Goal: Transaction & Acquisition: Purchase product/service

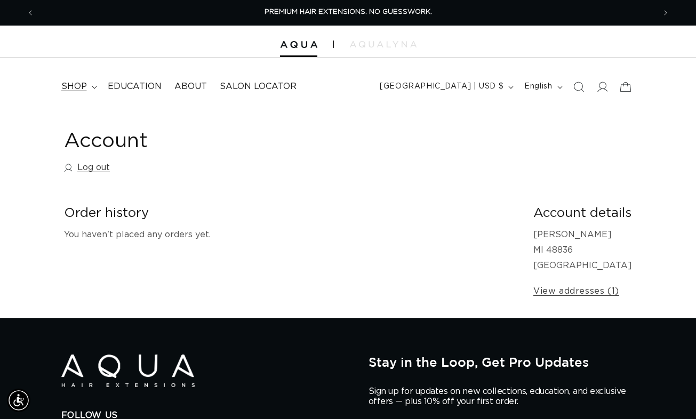
click at [86, 85] on span "shop" at bounding box center [74, 86] width 26 height 11
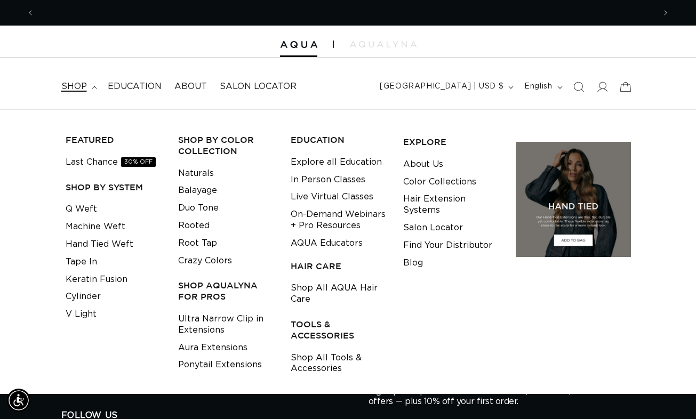
scroll to position [0, 621]
click at [107, 162] on link "Last Chance 30% OFF" at bounding box center [111, 163] width 90 height 18
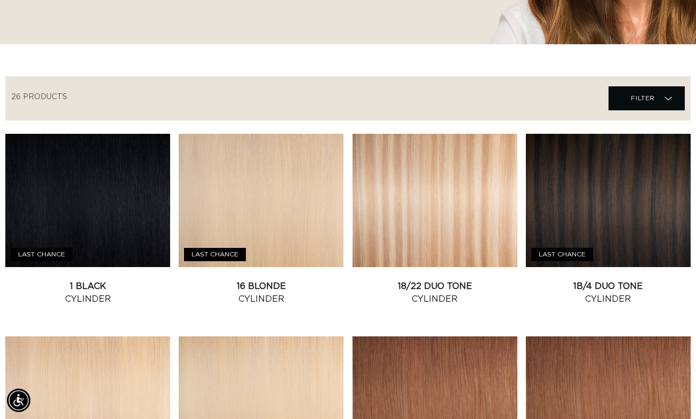
scroll to position [307, 0]
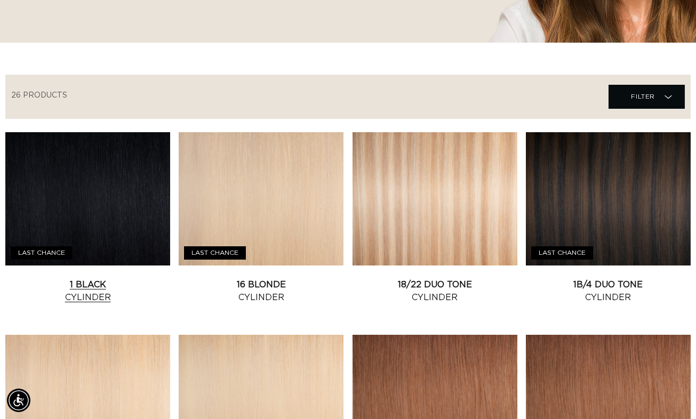
click at [131, 279] on link "1 Black Cylinder" at bounding box center [87, 292] width 165 height 26
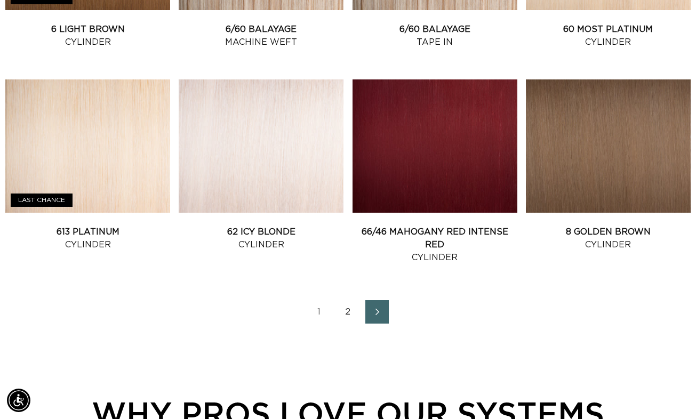
scroll to position [1173, 0]
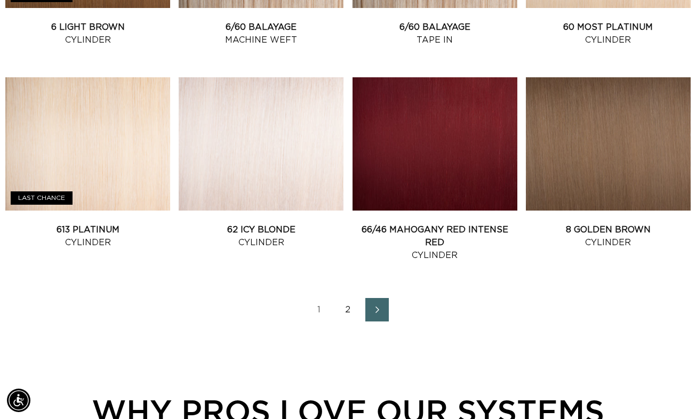
click at [343, 316] on link "2" at bounding box center [348, 309] width 23 height 23
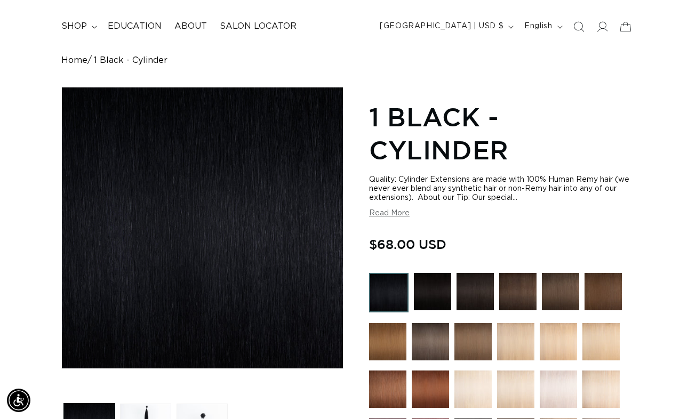
scroll to position [0, 1241]
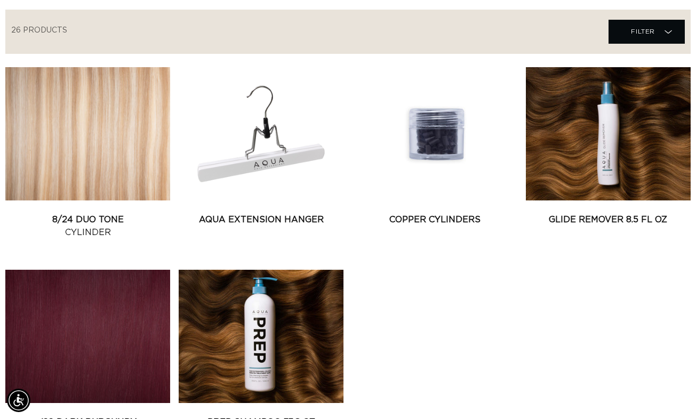
scroll to position [0, 621]
drag, startPoint x: 0, startPoint y: 0, endPoint x: 333, endPoint y: 96, distance: 346.4
click at [333, 213] on link "AQUA Extension Hanger" at bounding box center [261, 219] width 165 height 13
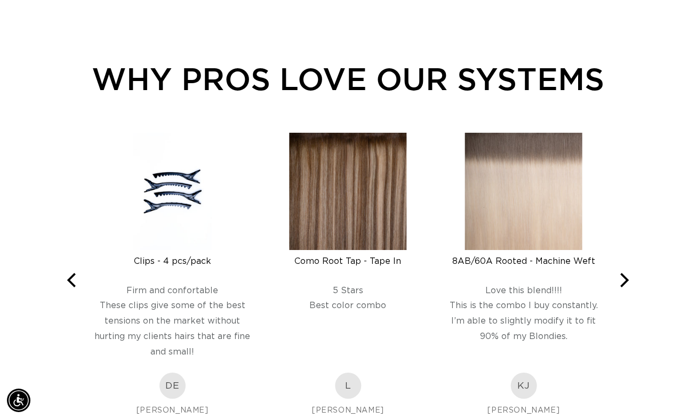
scroll to position [0, 0]
click at [528, 192] on img at bounding box center [523, 191] width 117 height 117
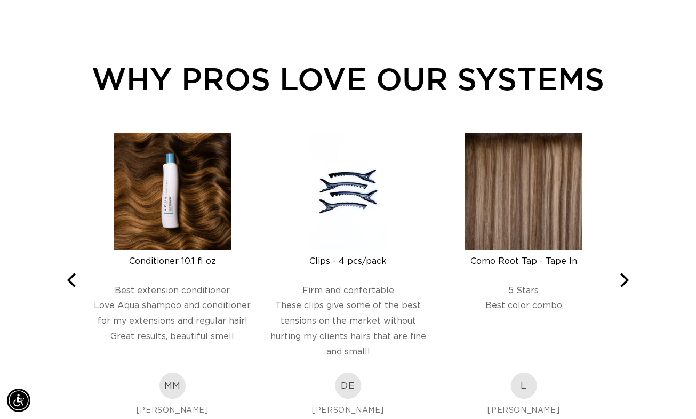
scroll to position [0, 621]
click at [626, 283] on icon "Next" at bounding box center [623, 280] width 14 height 14
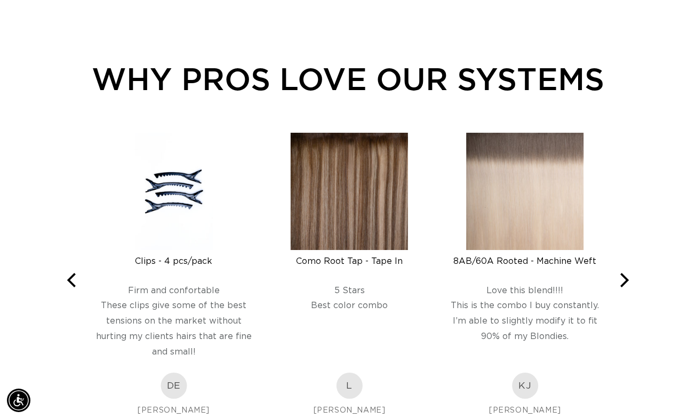
click at [631, 290] on button "Next" at bounding box center [623, 280] width 23 height 23
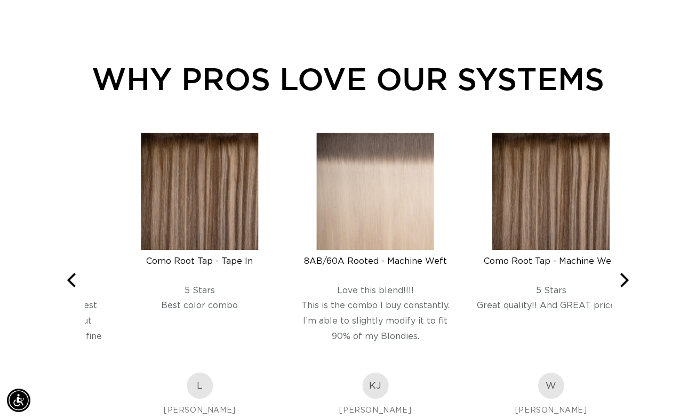
click at [632, 291] on button "Next" at bounding box center [623, 280] width 23 height 23
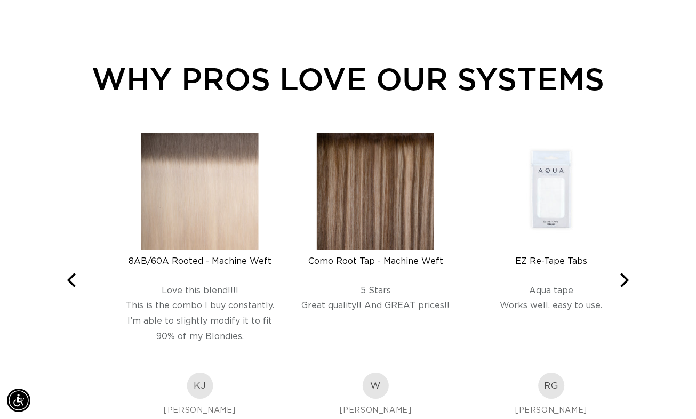
click at [629, 288] on button "Next" at bounding box center [623, 280] width 23 height 23
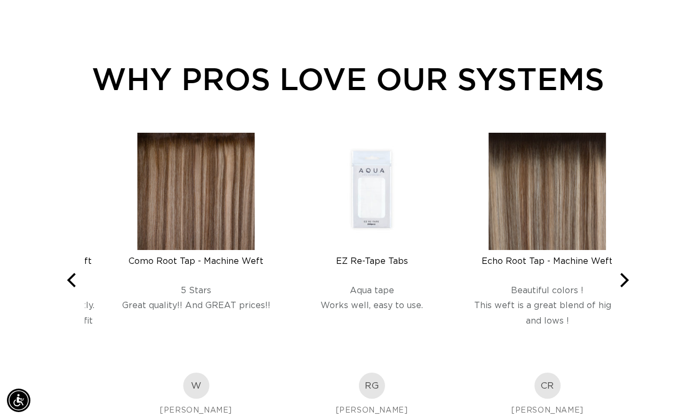
scroll to position [0, 1241]
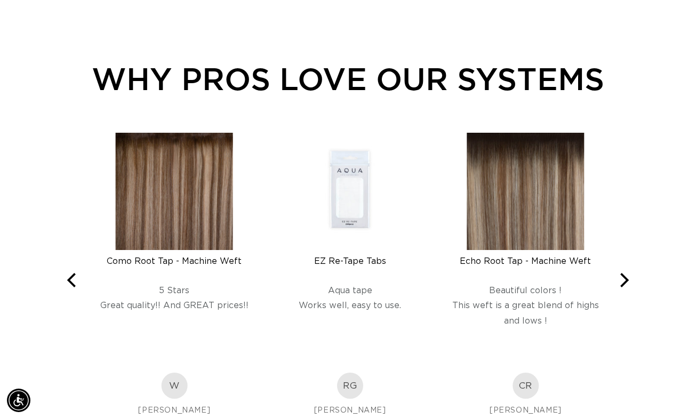
click at [629, 290] on button "Next" at bounding box center [623, 280] width 23 height 23
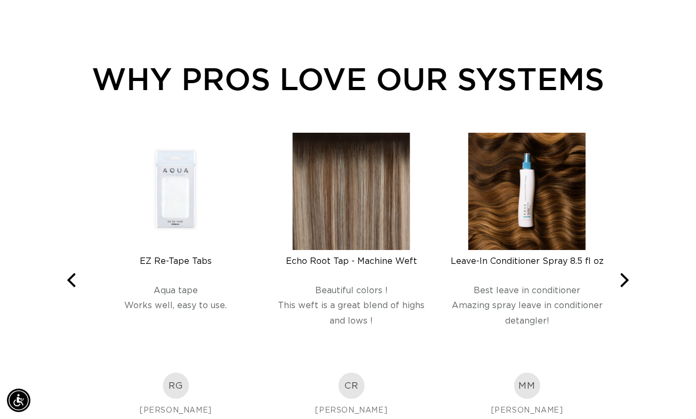
click at [630, 288] on button "Next" at bounding box center [623, 280] width 23 height 23
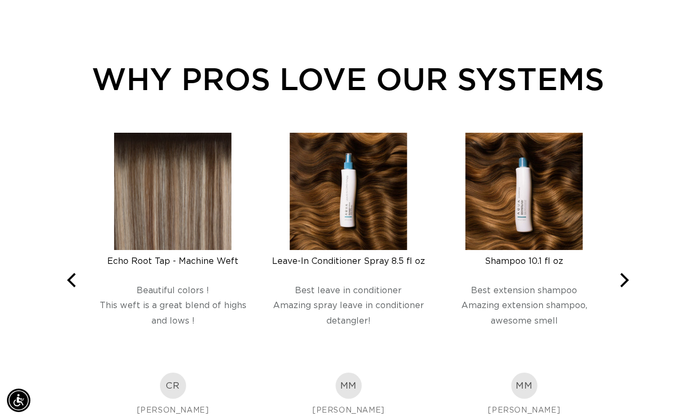
click at [633, 287] on button "Next" at bounding box center [623, 280] width 23 height 23
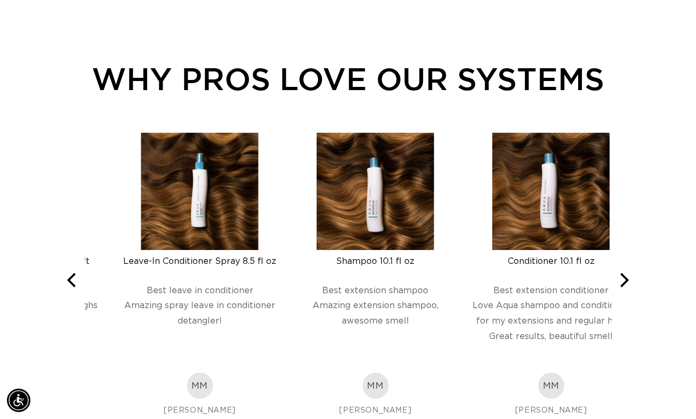
click at [630, 289] on button "Next" at bounding box center [623, 280] width 23 height 23
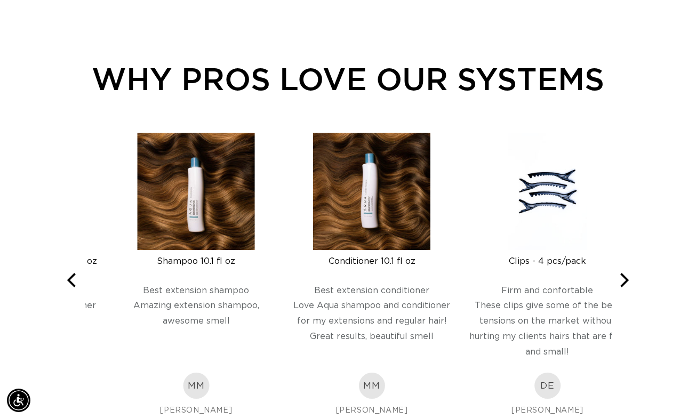
click at [626, 288] on button "Next" at bounding box center [623, 280] width 23 height 23
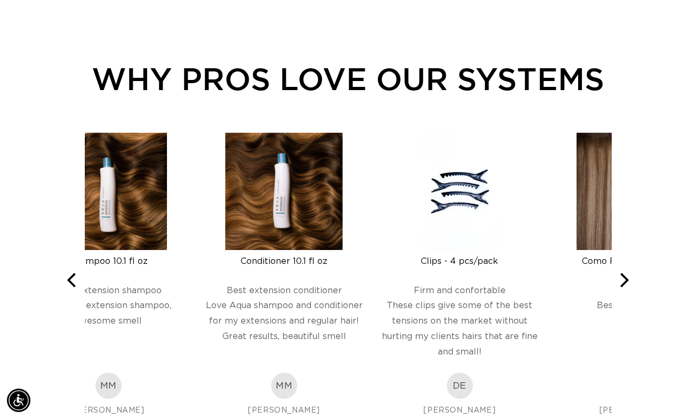
scroll to position [0, 0]
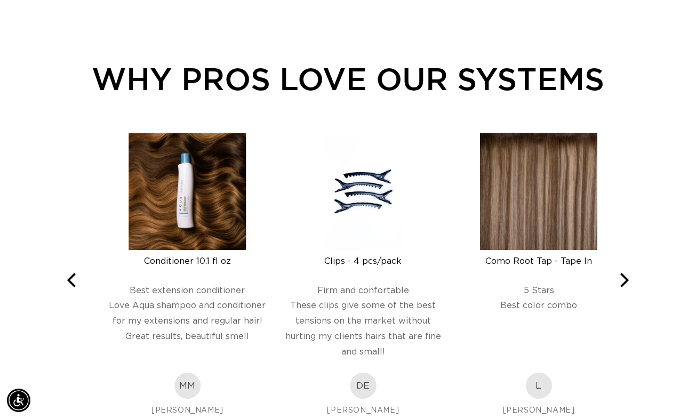
click at [626, 291] on button "Next" at bounding box center [623, 280] width 23 height 23
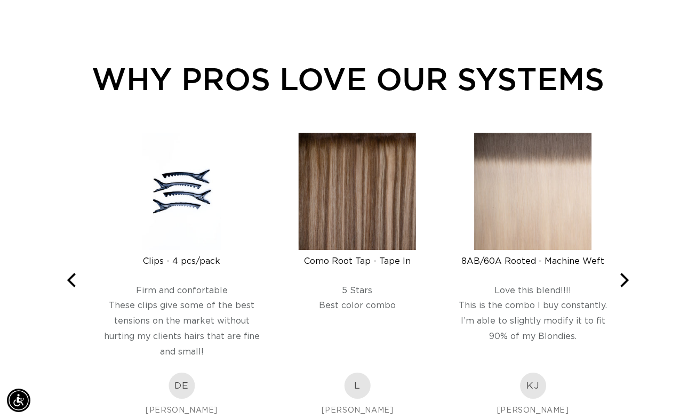
click at [625, 289] on button "Next" at bounding box center [623, 280] width 23 height 23
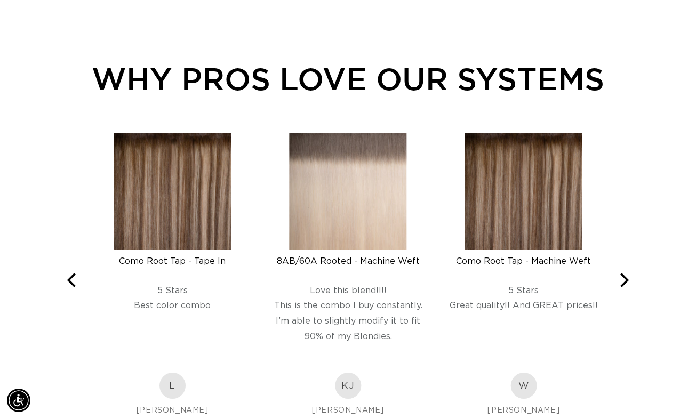
scroll to position [0, 621]
click at [630, 289] on button "Next" at bounding box center [623, 280] width 23 height 23
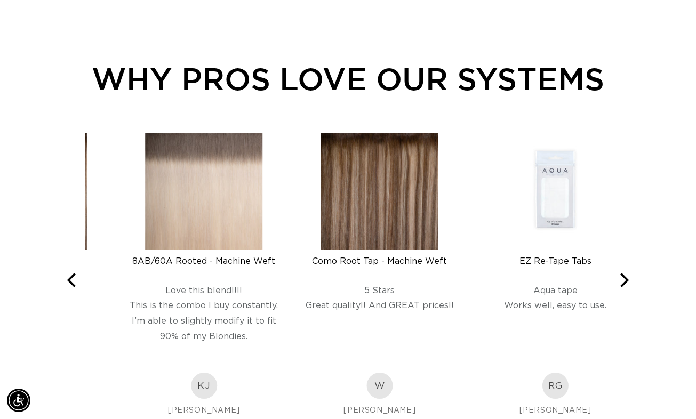
scroll to position [0, 1241]
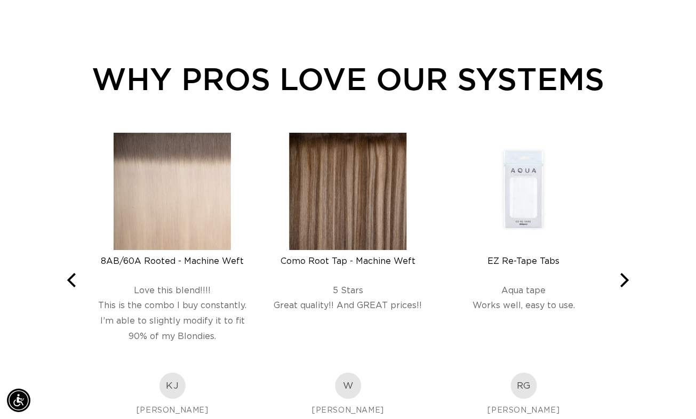
click at [627, 285] on icon "Next" at bounding box center [623, 280] width 14 height 14
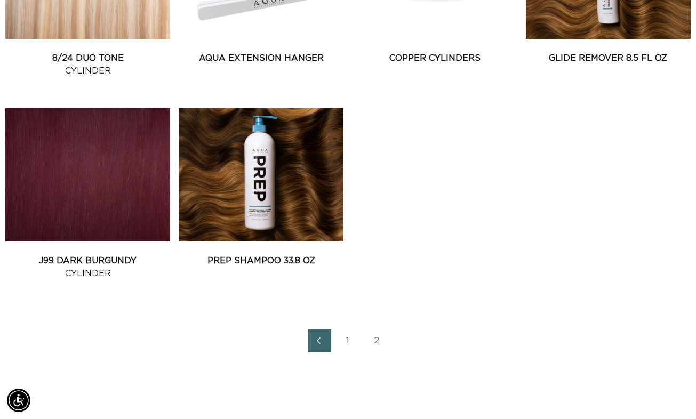
scroll to position [533, 0]
